Goal: Find specific page/section: Find specific page/section

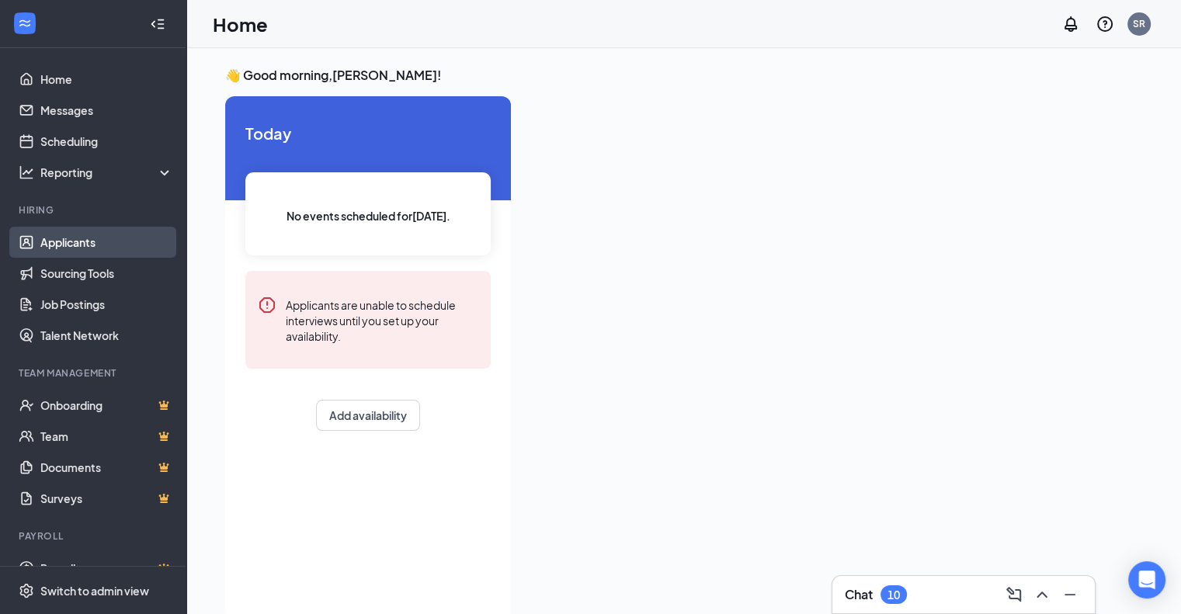
click at [66, 250] on link "Applicants" at bounding box center [106, 242] width 133 height 31
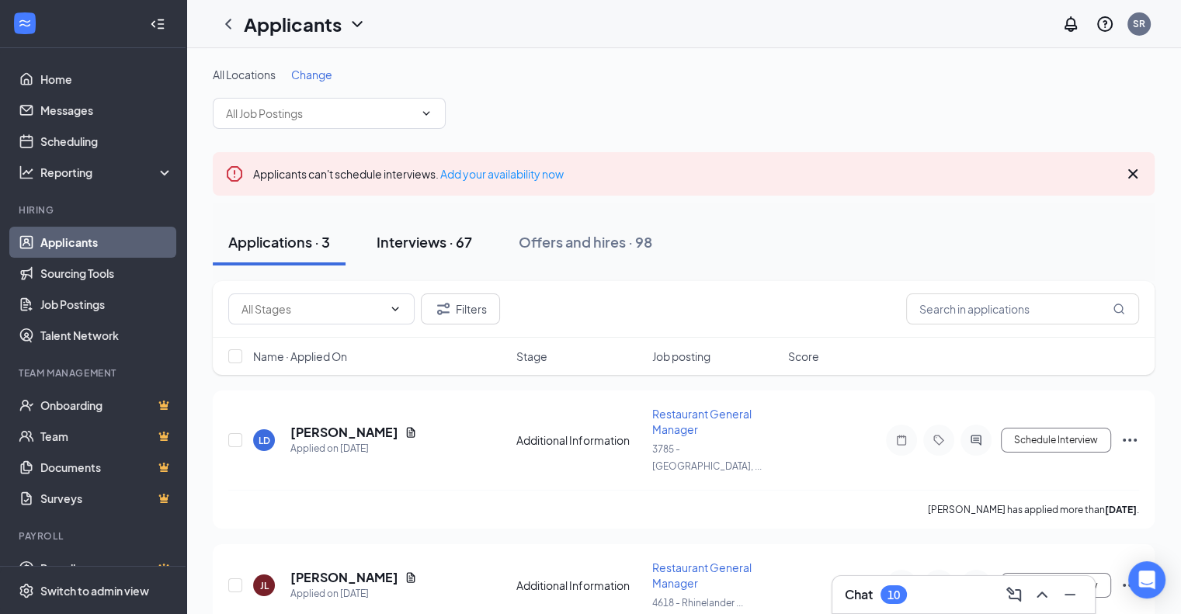
click at [419, 240] on div "Interviews · 67" at bounding box center [424, 241] width 95 height 19
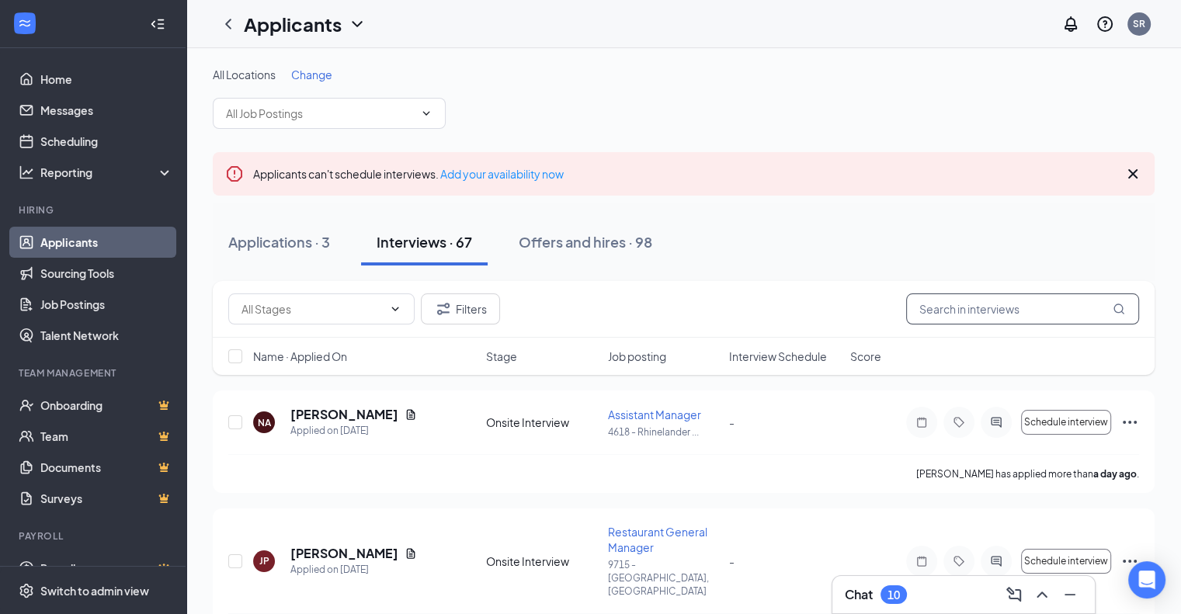
click at [970, 316] on input "text" at bounding box center [1022, 308] width 233 height 31
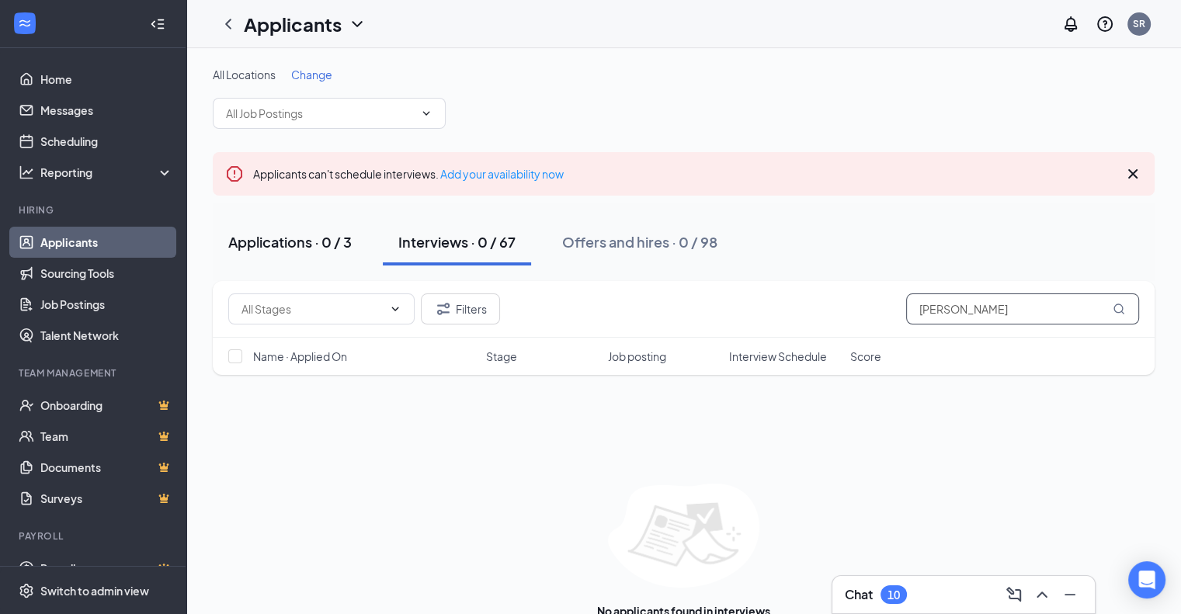
type input "[PERSON_NAME]"
click at [286, 248] on div "Applications · 0 / 3" at bounding box center [289, 241] width 123 height 19
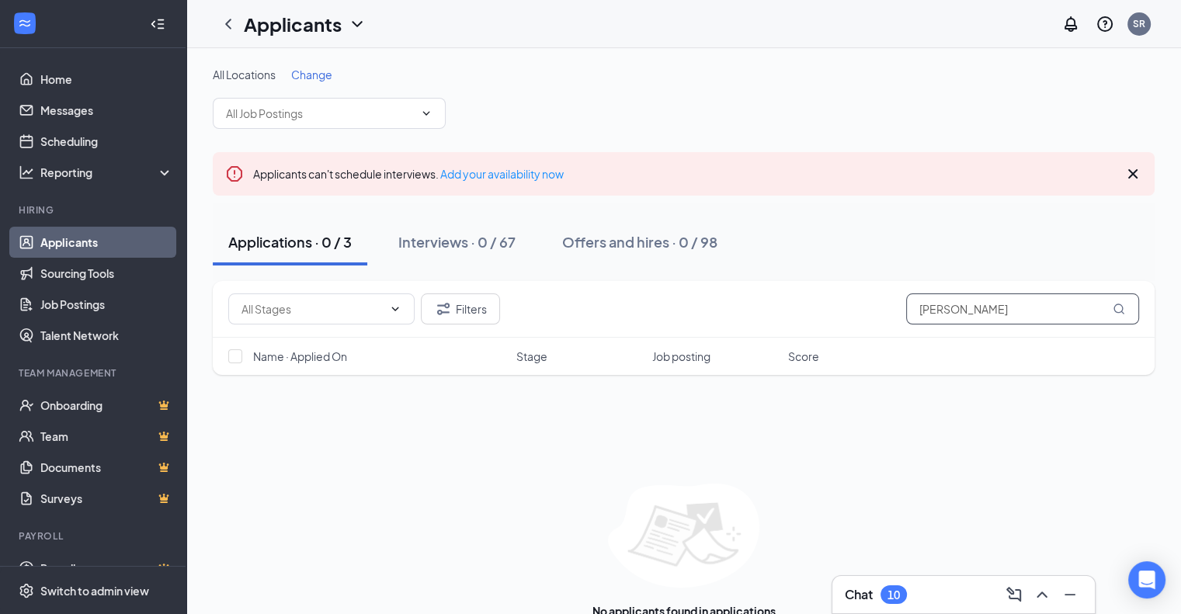
click at [966, 314] on input "[PERSON_NAME]" at bounding box center [1022, 308] width 233 height 31
type input "b"
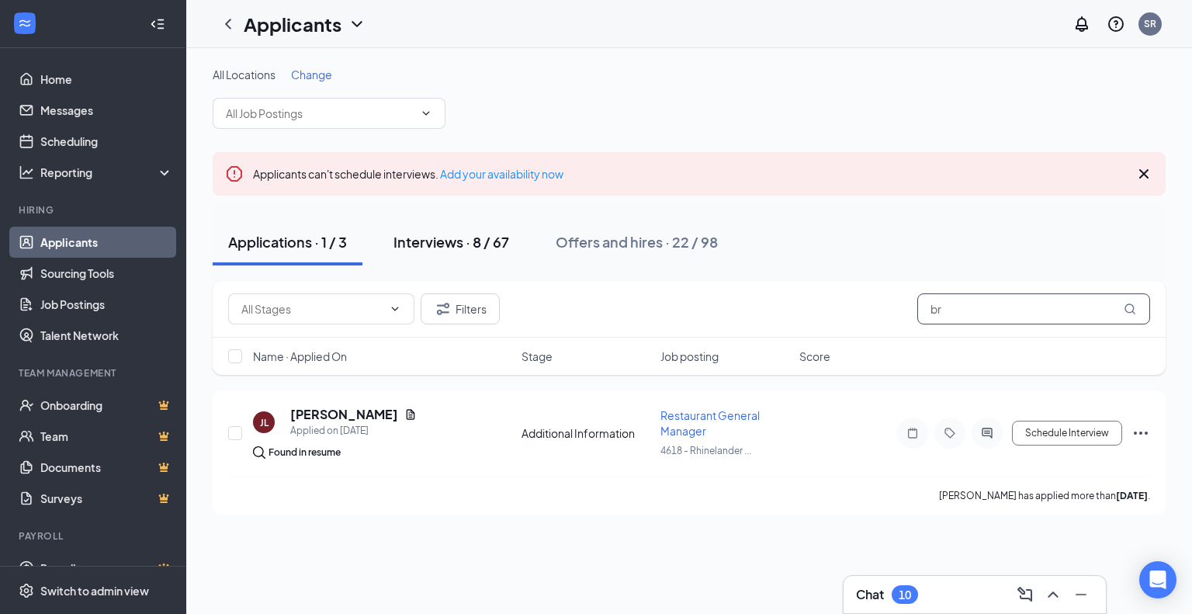
type input "br"
click at [416, 242] on div "Interviews · 8 / 67" at bounding box center [452, 241] width 116 height 19
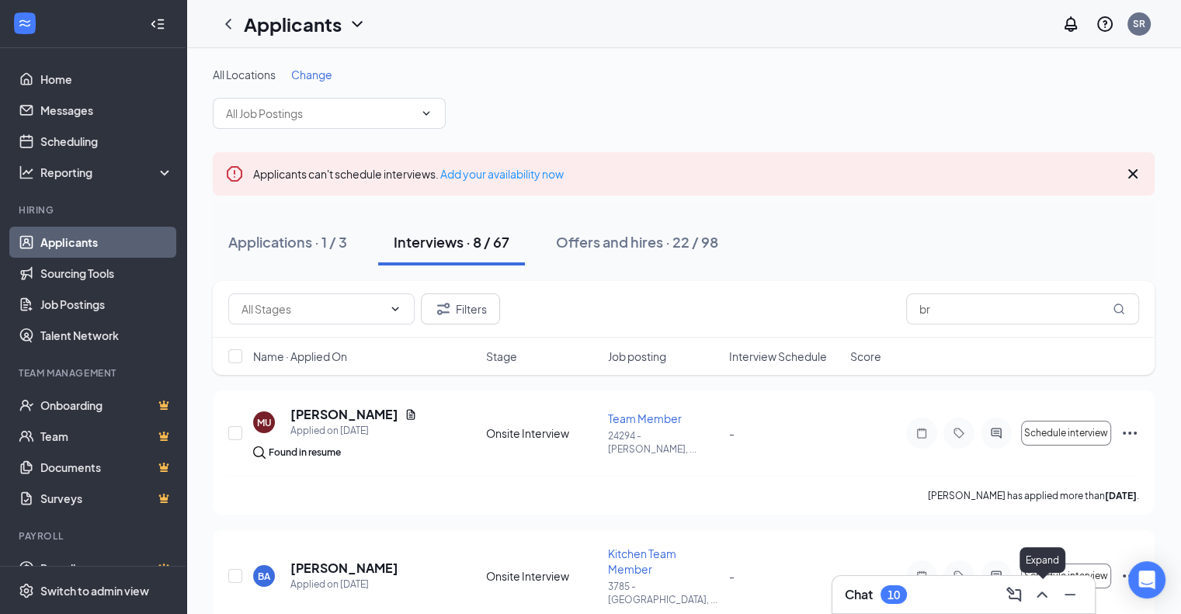
click at [1045, 598] on icon "ChevronUp" at bounding box center [1042, 594] width 19 height 19
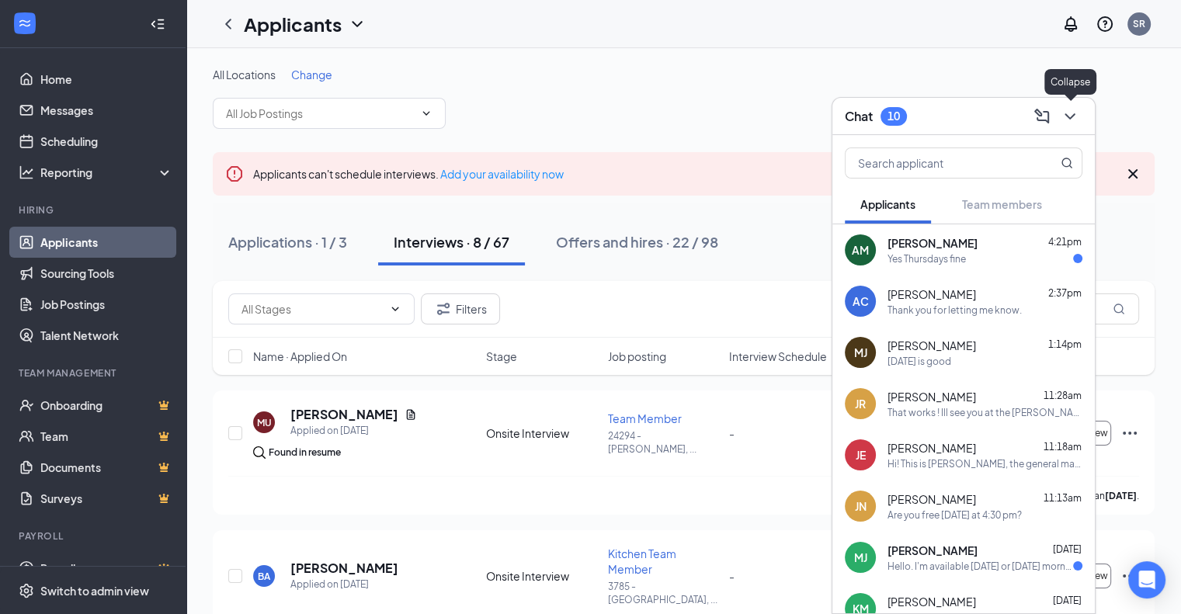
click at [1074, 123] on icon "ChevronDown" at bounding box center [1069, 116] width 19 height 19
